Goal: Information Seeking & Learning: Learn about a topic

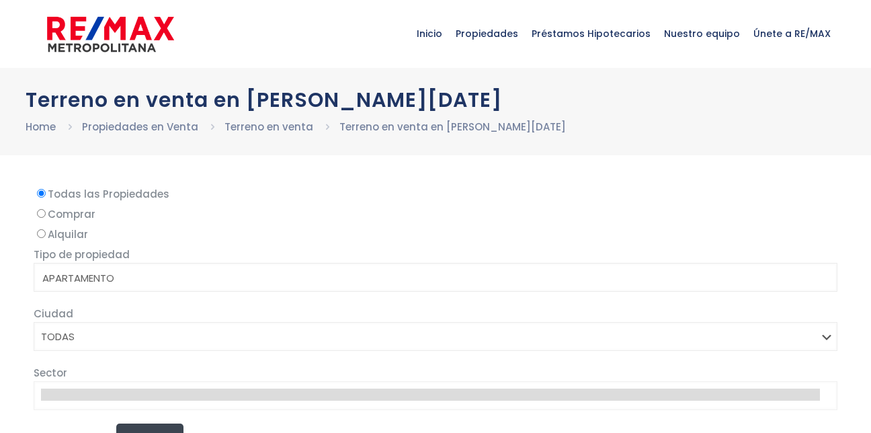
select select
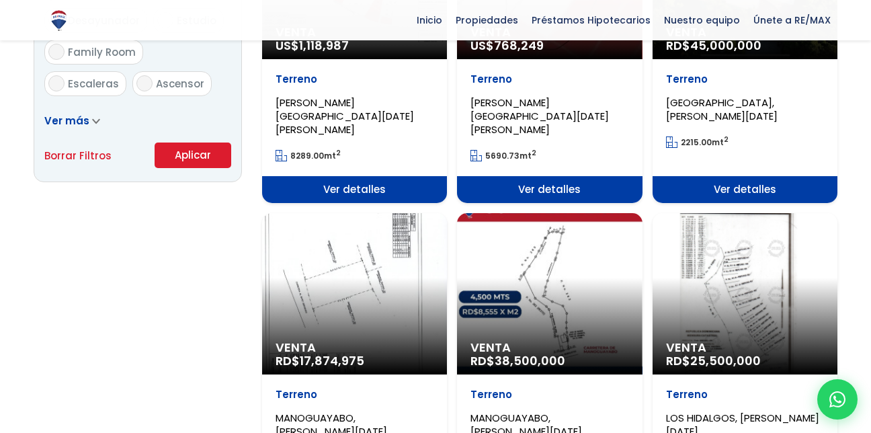
scroll to position [941, 0]
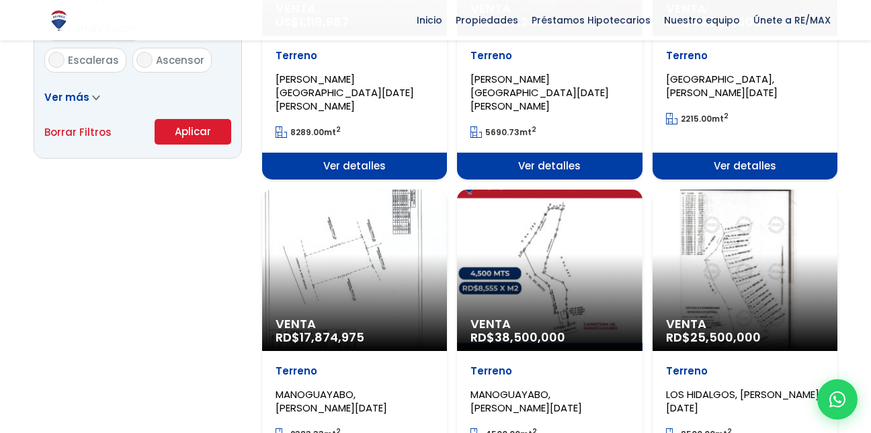
click at [725, 387] on span "LOS HIDALGOS, [PERSON_NAME][DATE]" at bounding box center [742, 401] width 153 height 28
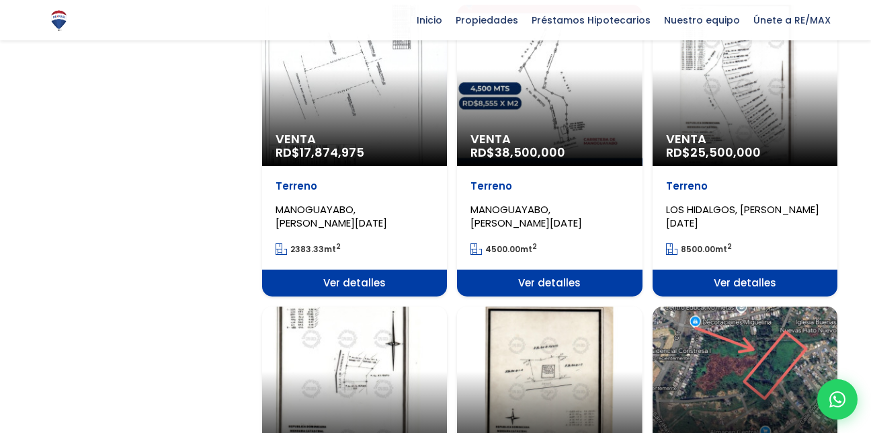
scroll to position [1142, 0]
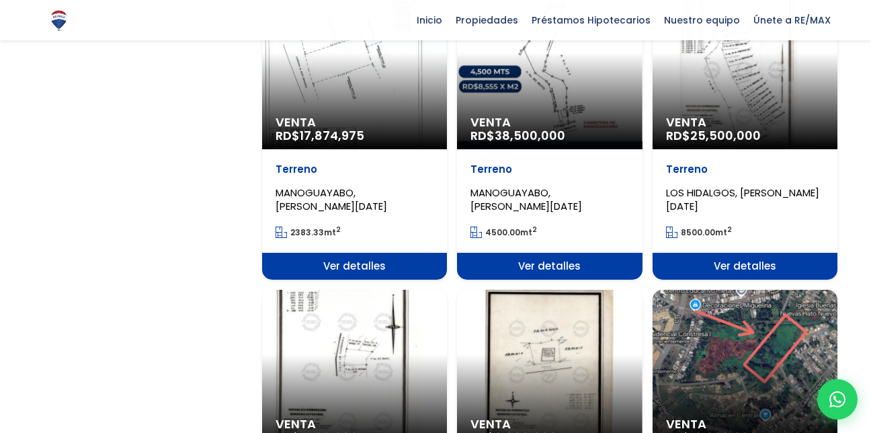
click at [750, 253] on span "Ver detalles" at bounding box center [744, 266] width 185 height 27
click at [739, 253] on span "Ver detalles" at bounding box center [744, 266] width 185 height 27
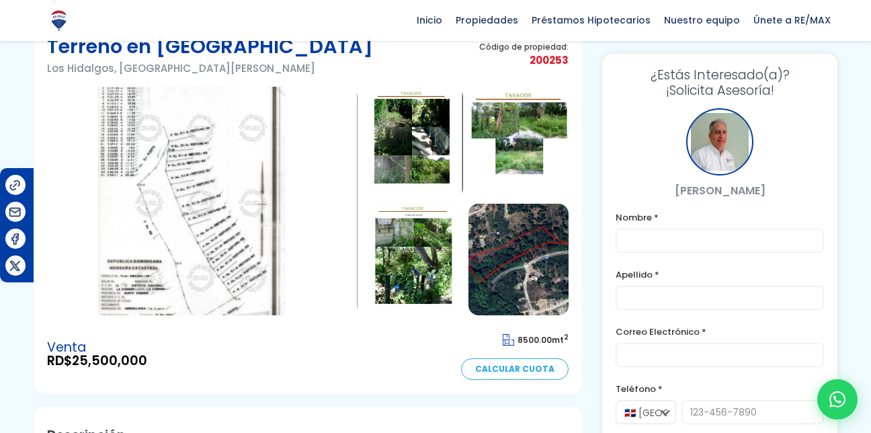
scroll to position [67, 0]
click at [511, 265] on img at bounding box center [518, 260] width 100 height 112
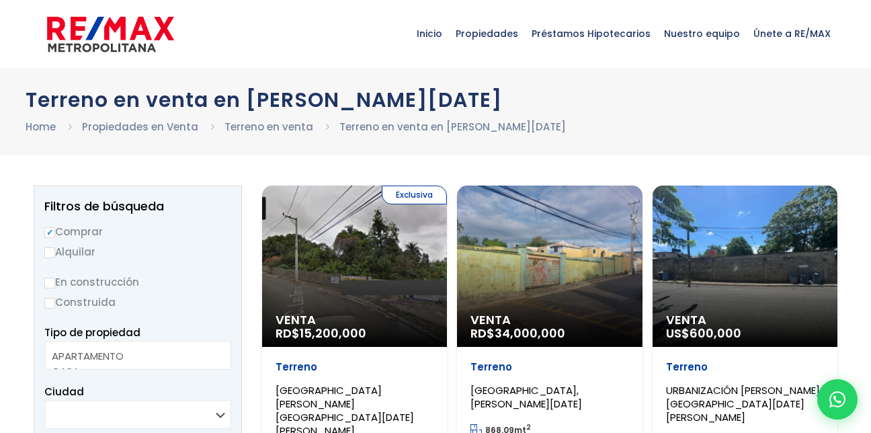
select select
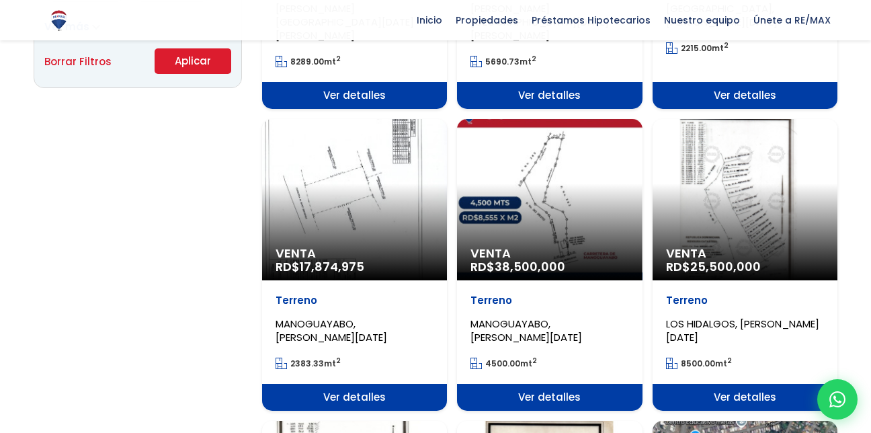
scroll to position [1008, 0]
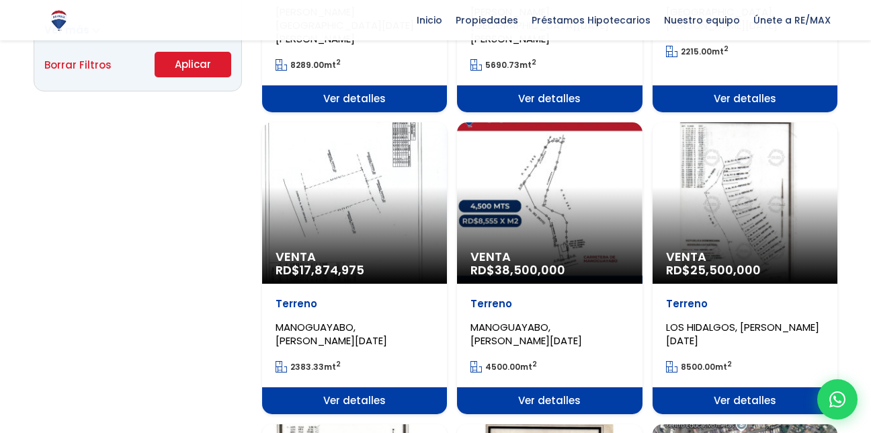
click at [739, 387] on span "Ver detalles" at bounding box center [744, 400] width 185 height 27
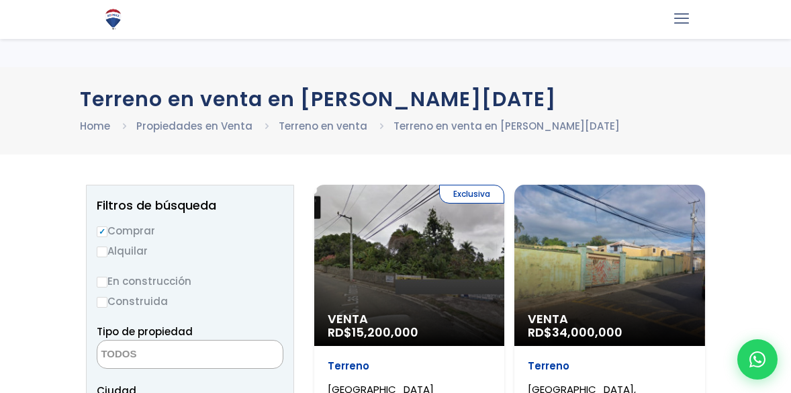
select select
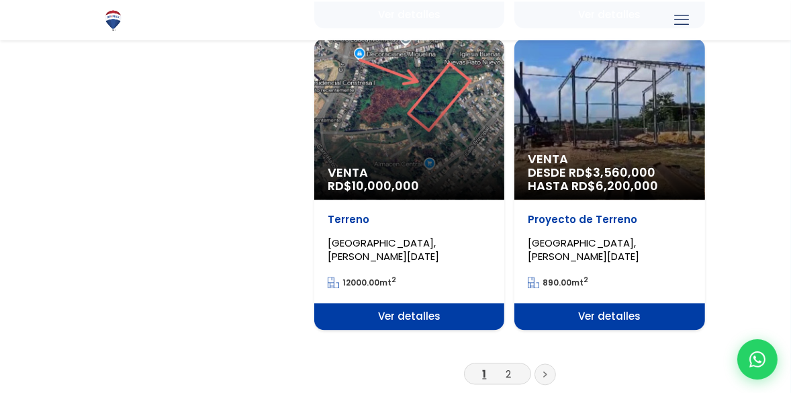
scroll to position [2321, 0]
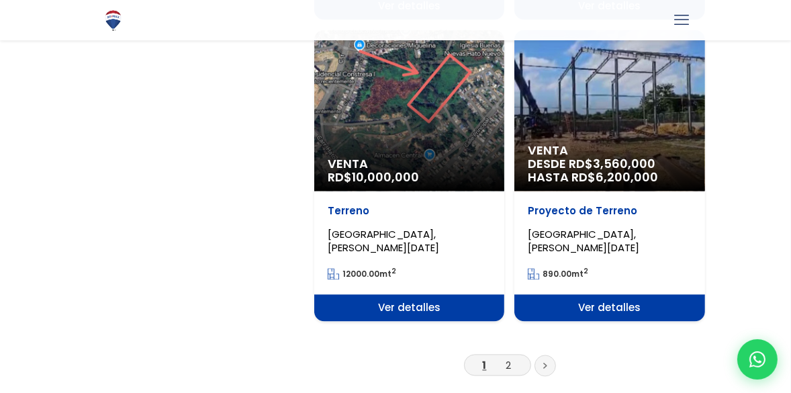
click at [428, 294] on span "Ver detalles" at bounding box center [409, 307] width 190 height 27
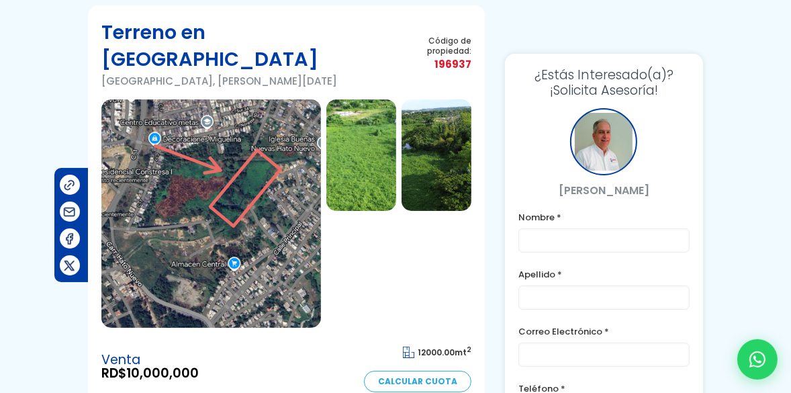
scroll to position [60, 0]
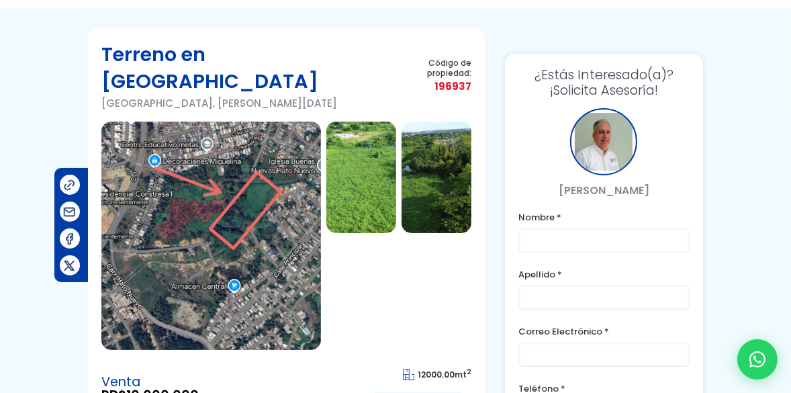
click at [447, 151] on img at bounding box center [437, 178] width 70 height 112
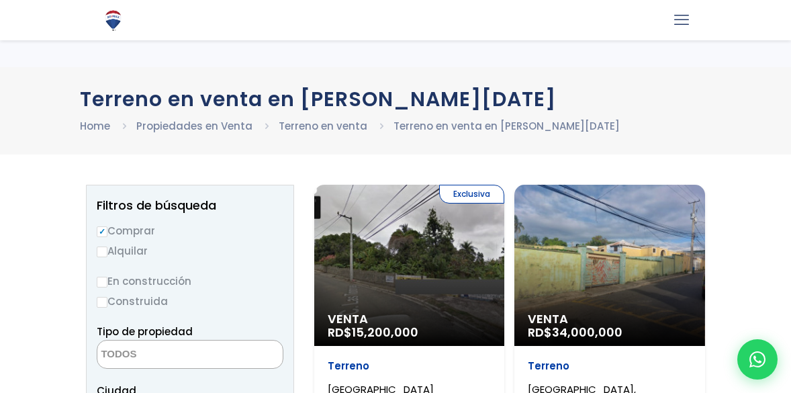
select select
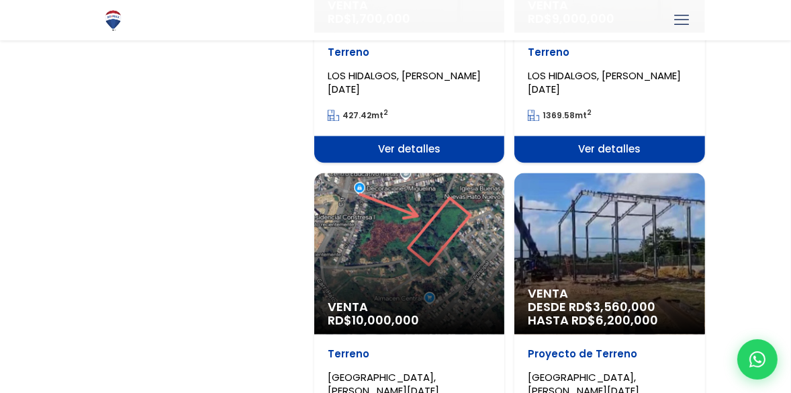
scroll to position [2198, 0]
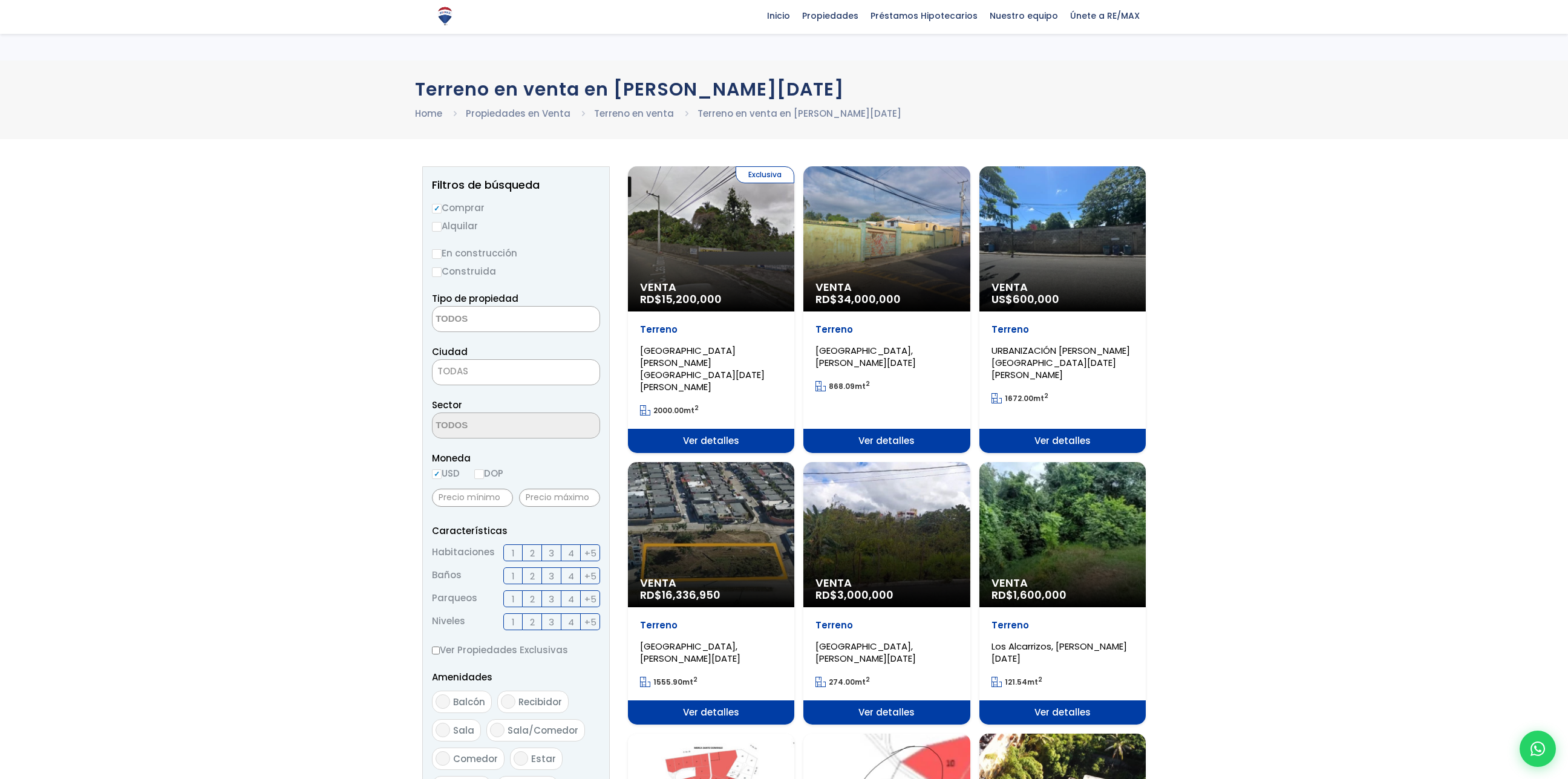
select select
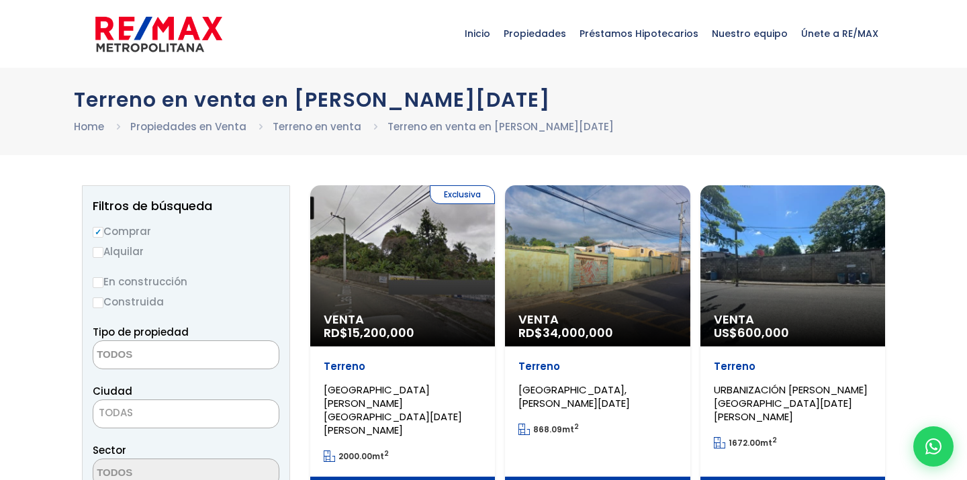
click at [626, 340] on div "Venta RD$ 34,000,000" at bounding box center [597, 330] width 185 height 34
